Goal: Use online tool/utility: Utilize a website feature to perform a specific function

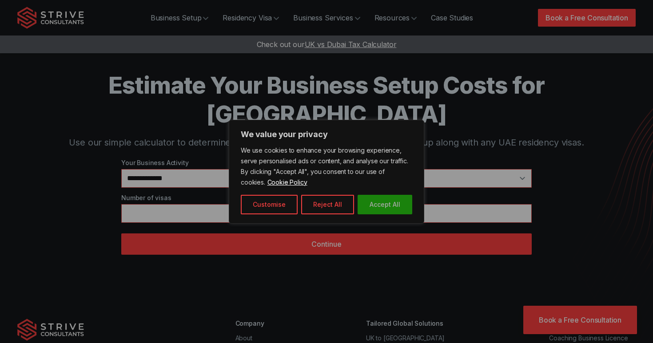
click at [372, 197] on button "Accept All" at bounding box center [384, 205] width 55 height 20
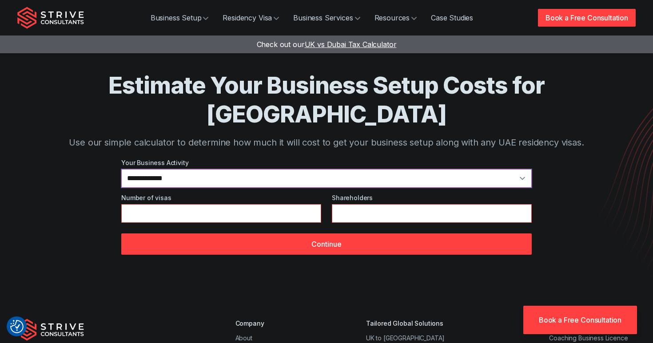
click at [300, 169] on select "**********" at bounding box center [326, 178] width 410 height 19
select select "*"
click at [121, 169] on select "**********" at bounding box center [326, 178] width 410 height 19
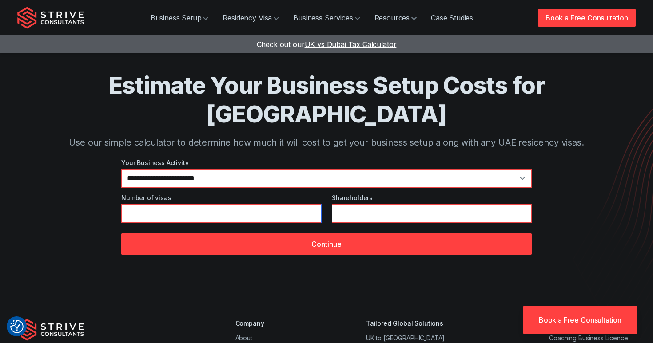
click at [310, 204] on input "*" at bounding box center [221, 213] width 200 height 19
click at [311, 204] on input "*" at bounding box center [221, 213] width 200 height 19
type input "*"
click at [311, 204] on input "*" at bounding box center [221, 213] width 200 height 19
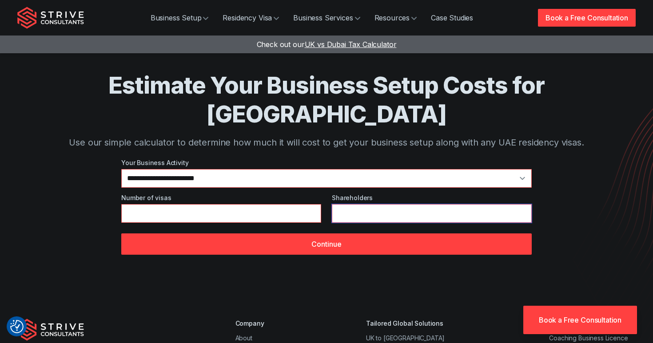
type input "*"
click at [523, 204] on input "*" at bounding box center [432, 213] width 200 height 19
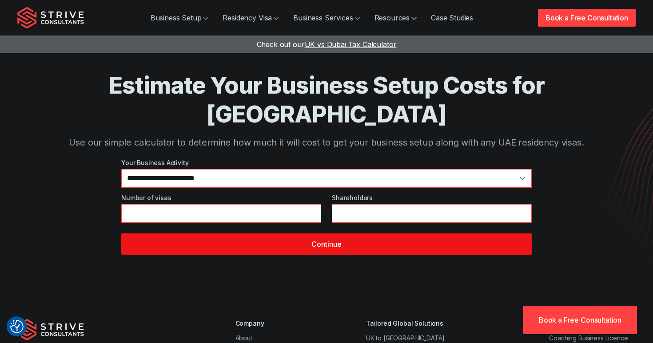
click at [354, 234] on button "Continue" at bounding box center [326, 244] width 410 height 21
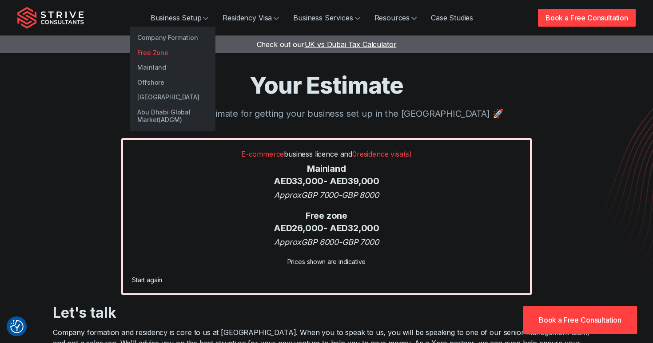
click at [159, 51] on link "Free Zone" at bounding box center [172, 52] width 85 height 15
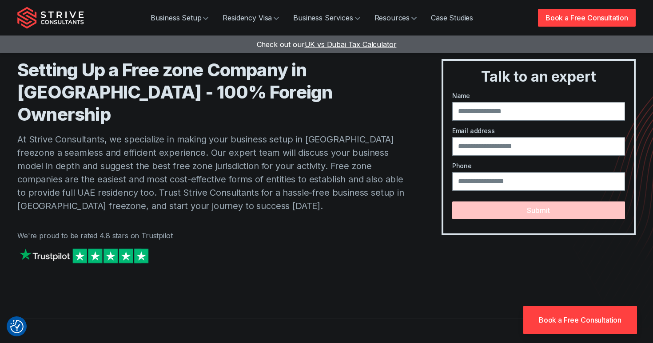
scroll to position [16, 0]
